Goal: Feedback & Contribution: Submit feedback/report problem

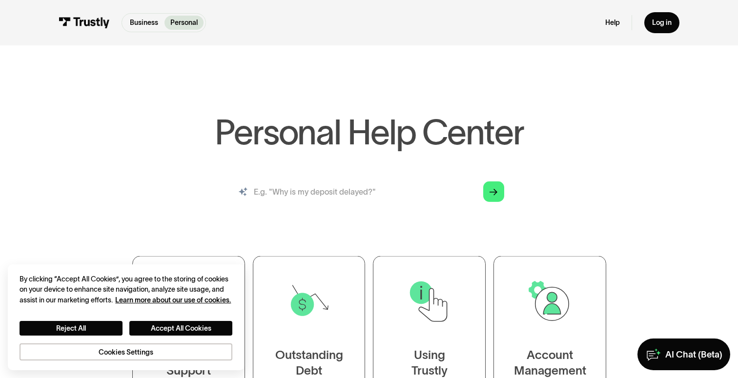
click at [401, 190] on input "search" at bounding box center [369, 192] width 286 height 32
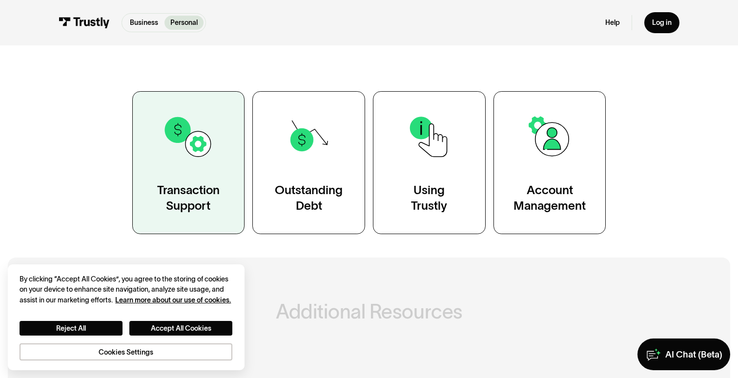
scroll to position [175, 0]
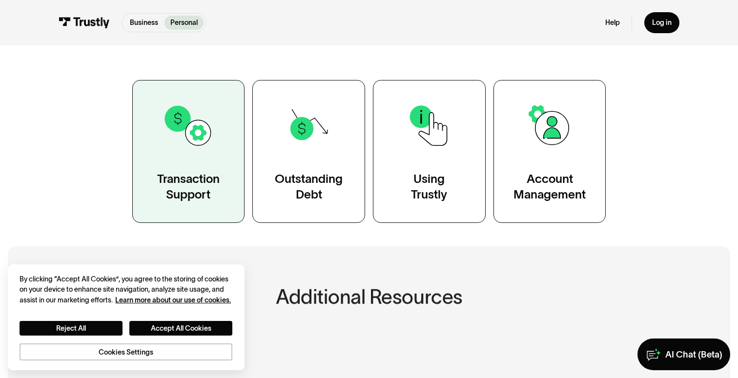
click at [218, 182] on div "Transaction Support" at bounding box center [188, 187] width 62 height 32
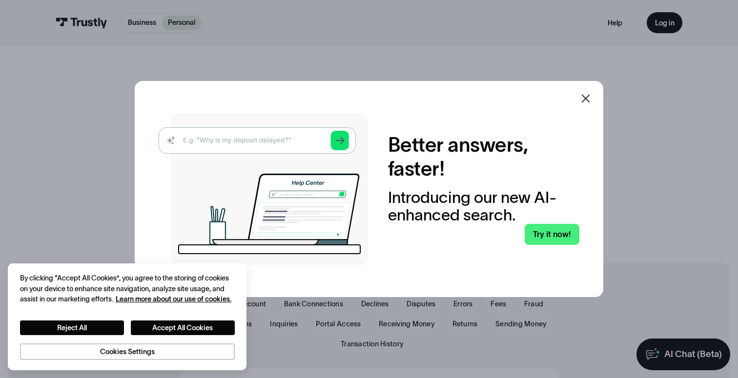
click at [585, 104] on icon at bounding box center [586, 99] width 12 height 12
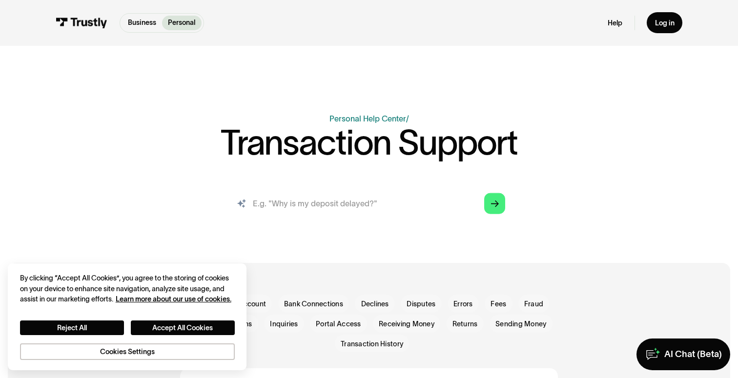
click at [376, 205] on input "search" at bounding box center [369, 203] width 288 height 32
type input "M"
paste input "RETURN FEE"
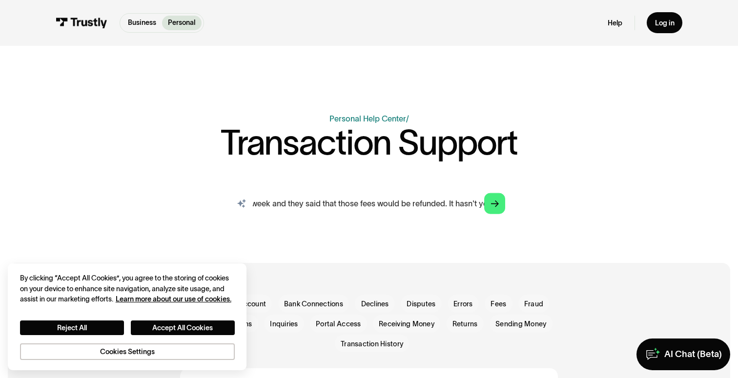
type input "You guys charged my bank a return fee four separate times. I spoke to customer …"
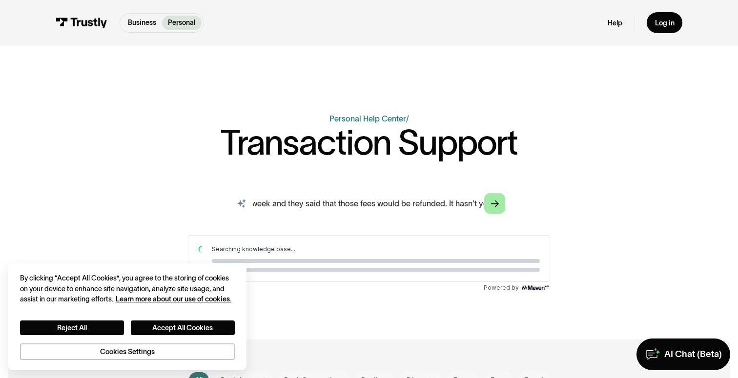
scroll to position [0, 0]
click at [496, 202] on polygon "Search" at bounding box center [495, 204] width 8 height 7
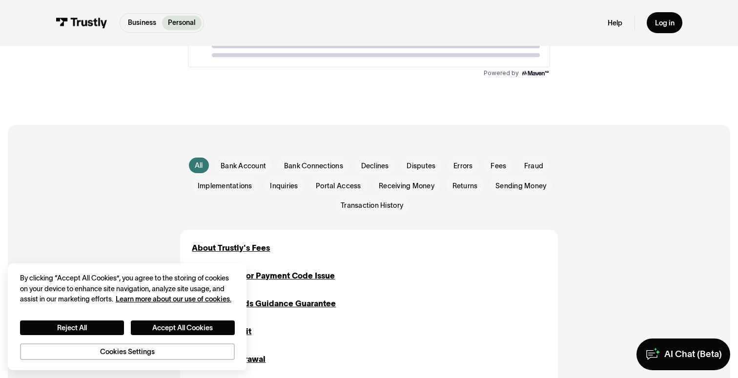
scroll to position [103, 0]
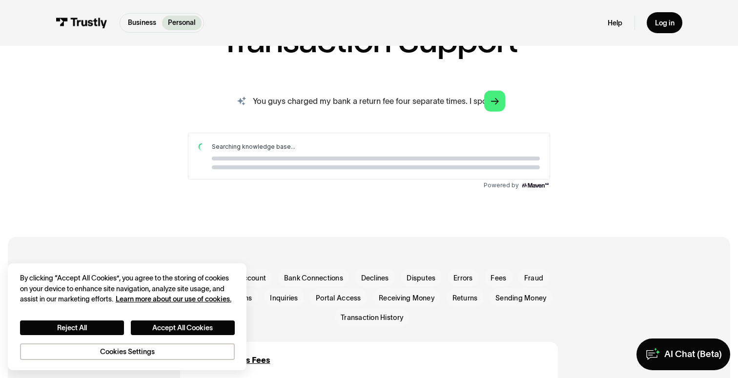
click at [414, 103] on input "You guys charged my bank a return fee four separate times. I spoke to customer …" at bounding box center [369, 101] width 288 height 32
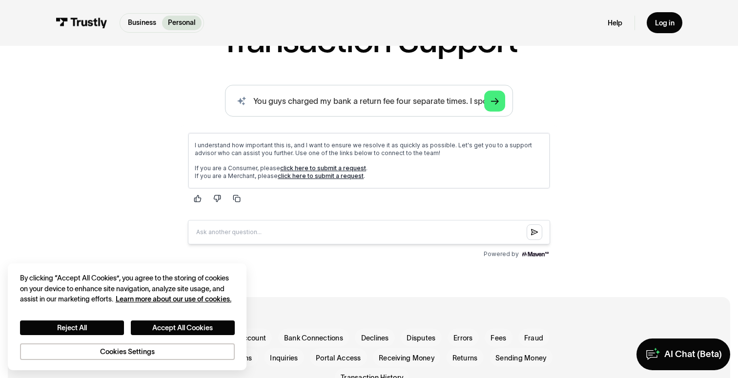
click at [328, 168] on link "click here to submit a request" at bounding box center [323, 167] width 86 height 7
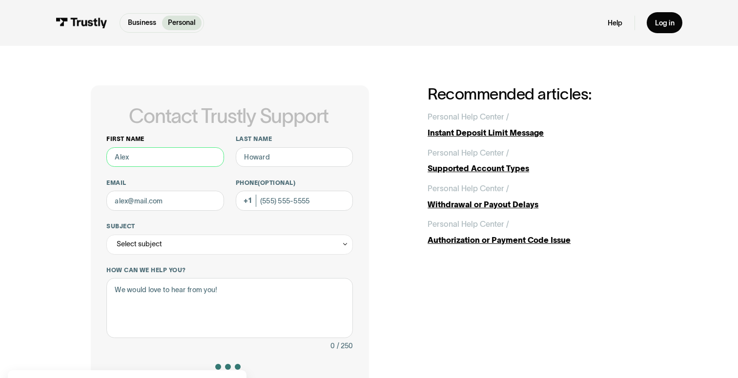
click at [142, 151] on input "First name" at bounding box center [164, 157] width 117 height 20
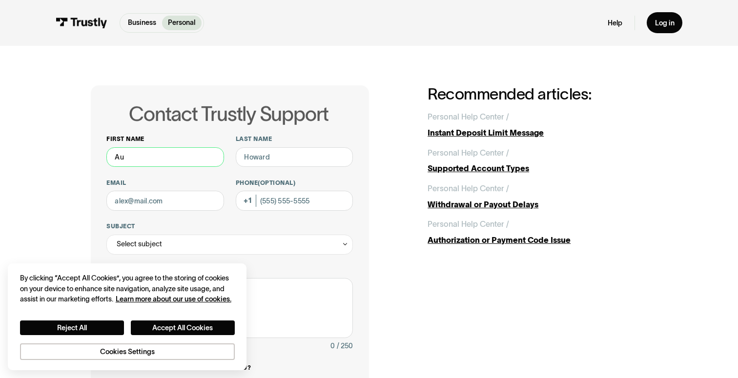
type input "Au"
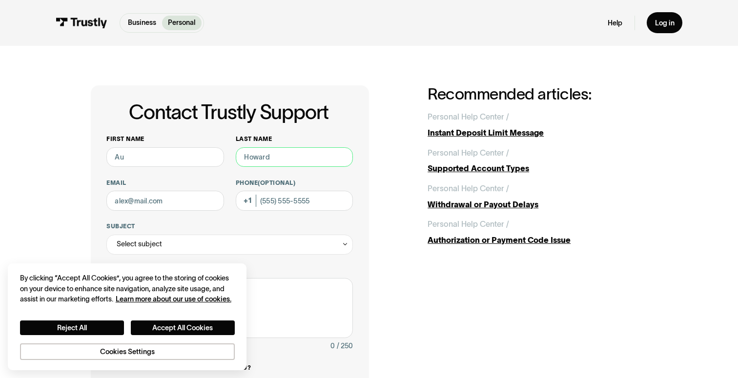
click at [255, 160] on input "Last name" at bounding box center [294, 157] width 117 height 20
type input "Vo"
click at [191, 195] on input "Email" at bounding box center [164, 201] width 117 height 20
type input "voau03@gmail.com"
click at [290, 201] on input "Phone (Optional)" at bounding box center [294, 201] width 117 height 20
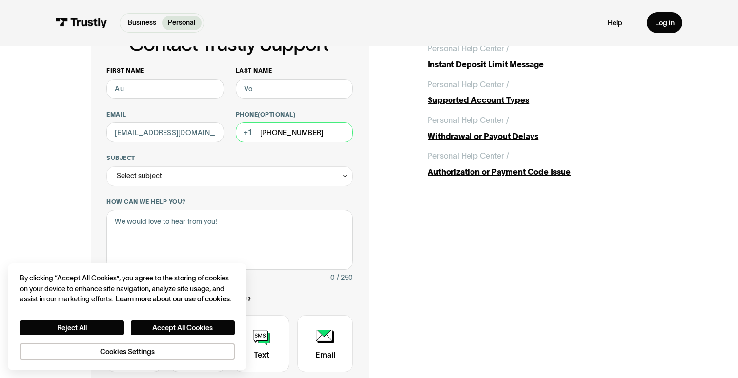
scroll to position [88, 0]
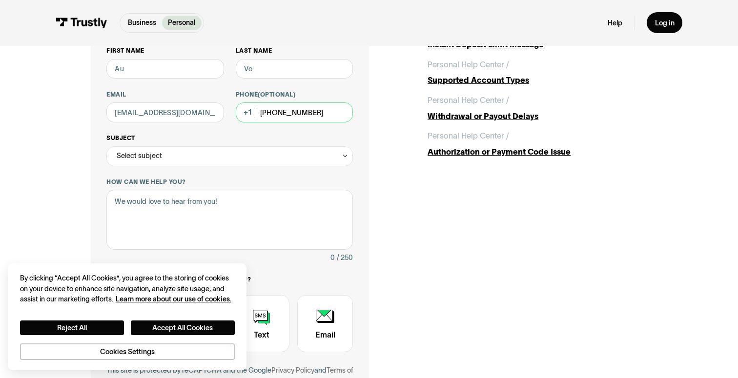
type input "(415) 741-7549"
click at [207, 150] on div "Select subject" at bounding box center [229, 156] width 247 height 20
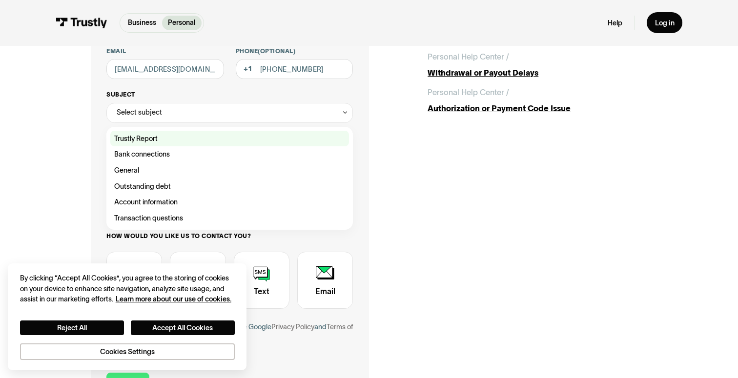
scroll to position [146, 0]
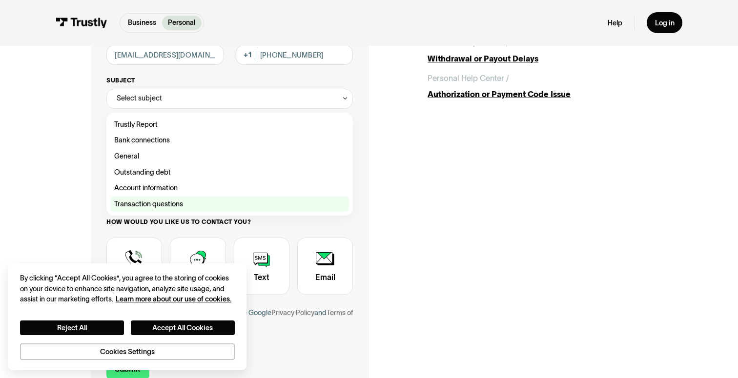
click at [165, 202] on div "Contact Trustly Support" at bounding box center [229, 204] width 239 height 16
type input "**********"
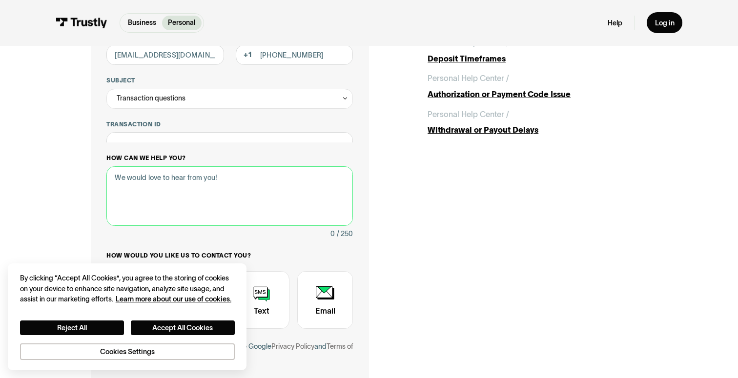
click at [175, 177] on textarea "How can we help you?" at bounding box center [229, 196] width 247 height 60
paste textarea "You guys charged my bank a return fee four separate times. I spoke to customer …"
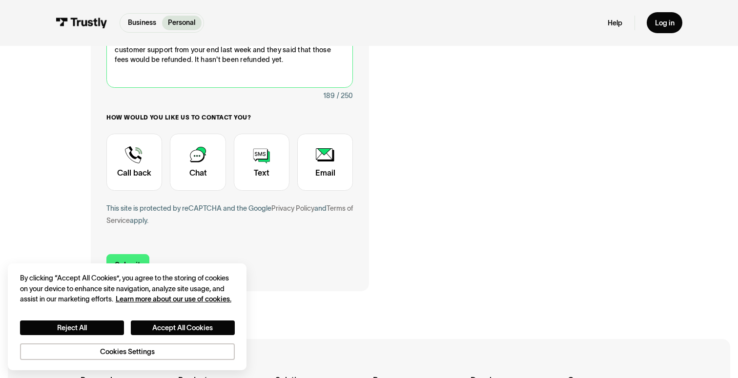
scroll to position [315, 0]
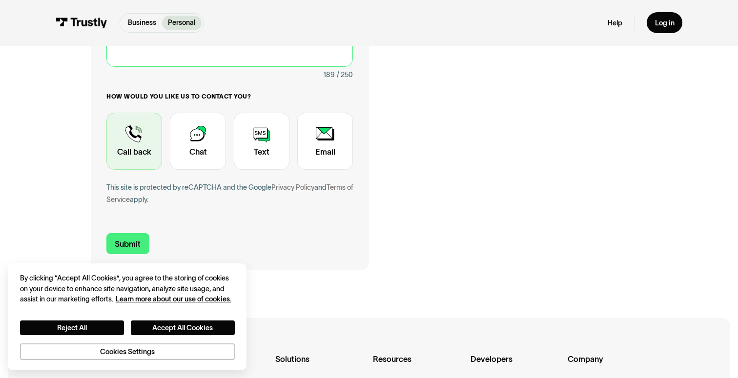
type textarea "You guys charged my bank a return fee four separate times. I spoke to customer …"
click at [127, 143] on div "Contact Trustly Support" at bounding box center [134, 141] width 56 height 57
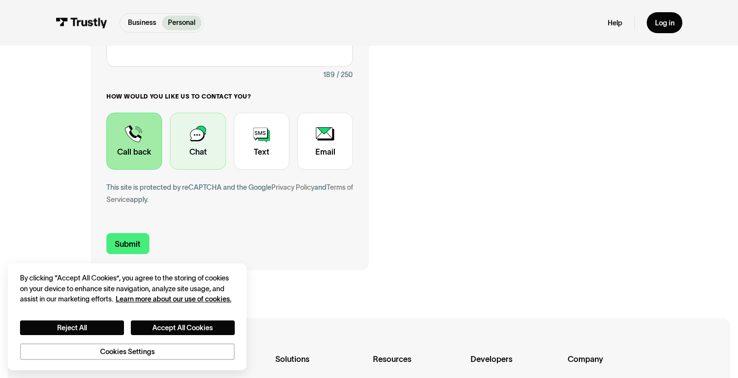
click at [195, 151] on div "Contact Trustly Support" at bounding box center [198, 141] width 56 height 57
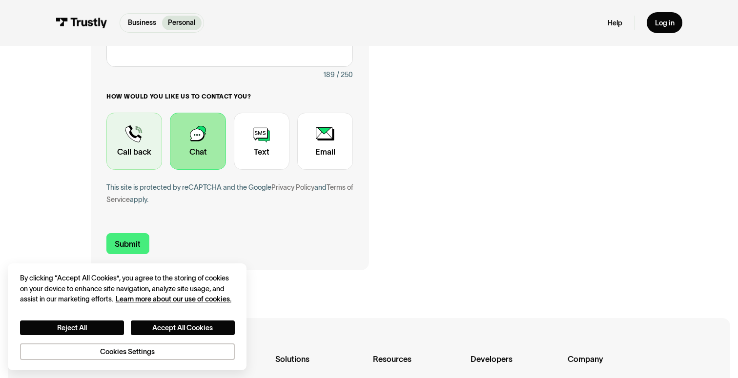
click at [127, 144] on div "Contact Trustly Support" at bounding box center [134, 141] width 56 height 57
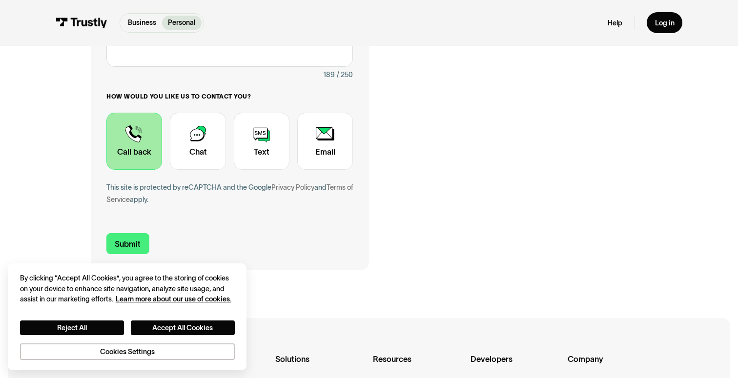
click at [117, 139] on div "Contact Trustly Support" at bounding box center [134, 141] width 56 height 57
click at [134, 240] on input "Submit" at bounding box center [127, 243] width 43 height 21
type input "+14157417549"
